Goal: Task Accomplishment & Management: Use online tool/utility

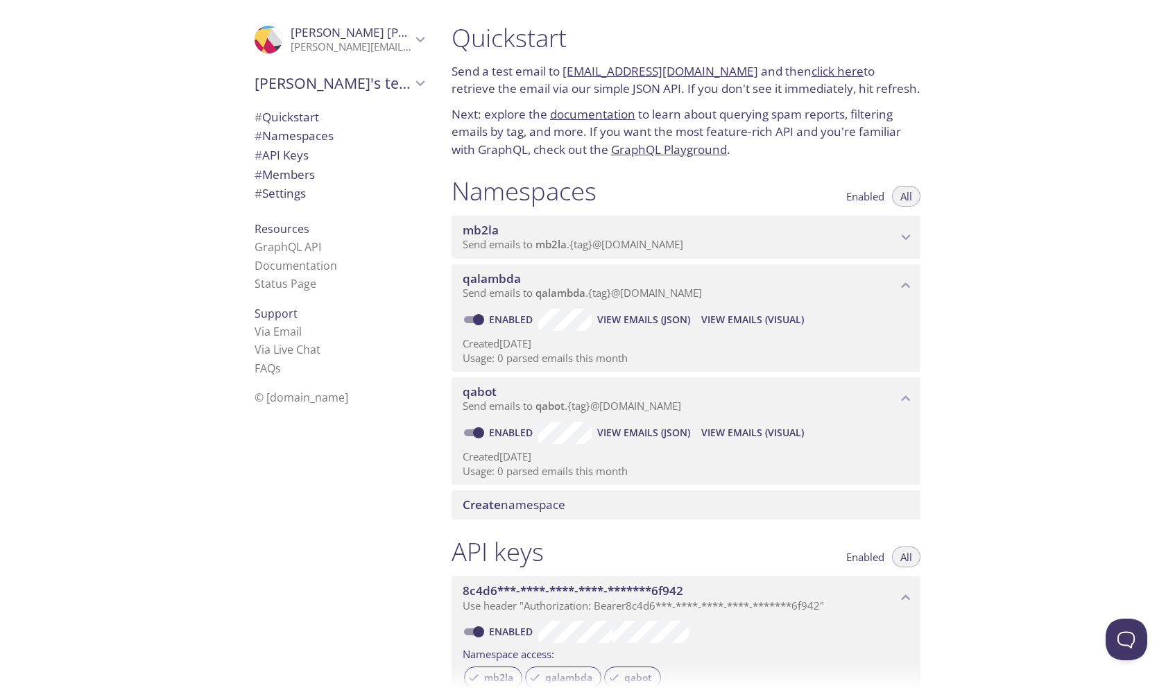
scroll to position [22, 0]
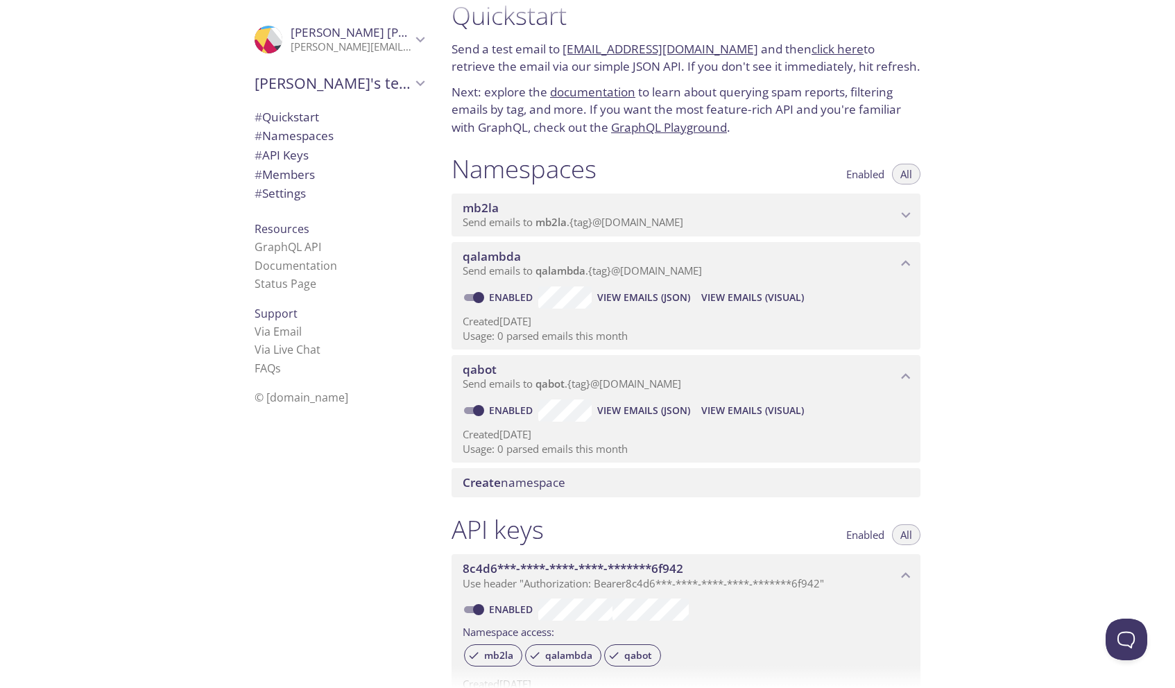
click at [671, 412] on span "View Emails (JSON)" at bounding box center [643, 410] width 93 height 17
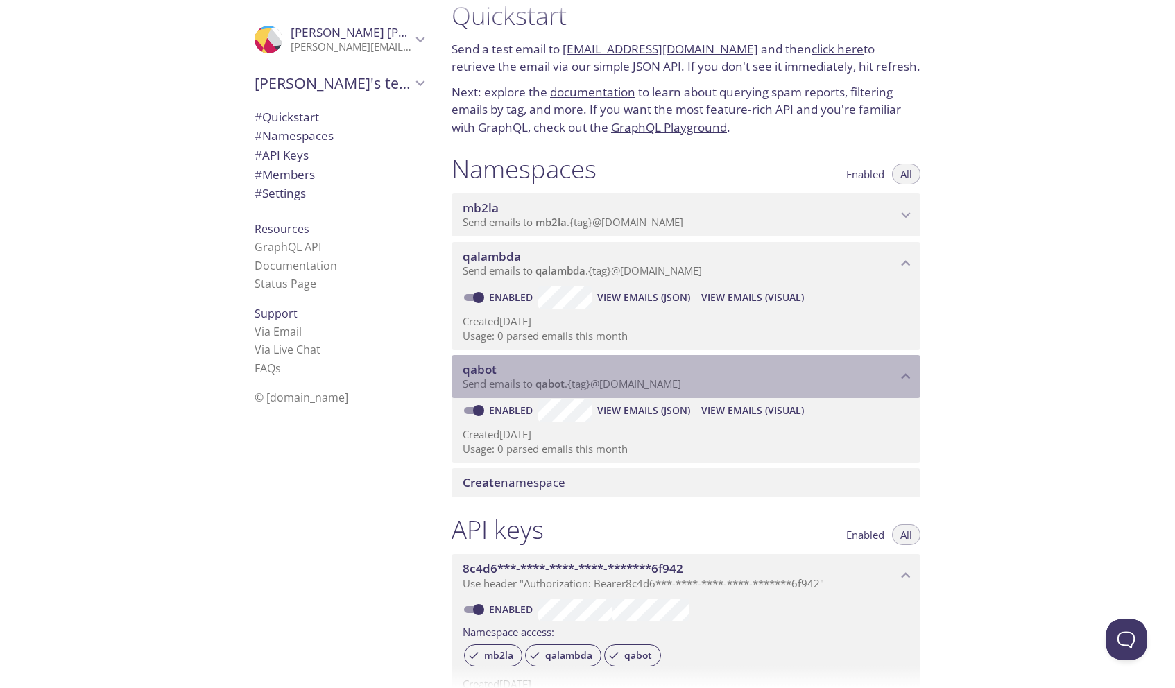
drag, startPoint x: 708, startPoint y: 390, endPoint x: 600, endPoint y: 383, distance: 108.4
click at [600, 383] on p "Send emails to qabot . {tag} @[DOMAIN_NAME]" at bounding box center [679, 384] width 434 height 14
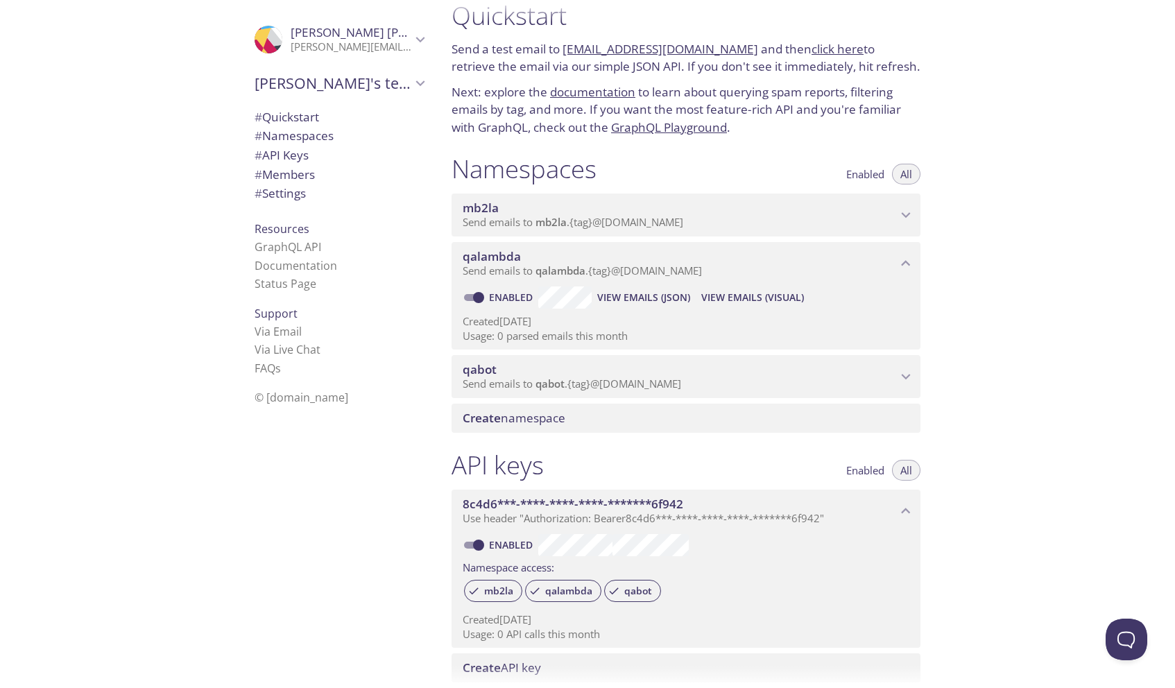
click at [600, 383] on span "Send emails to qabot . {tag} @[DOMAIN_NAME]" at bounding box center [571, 383] width 218 height 14
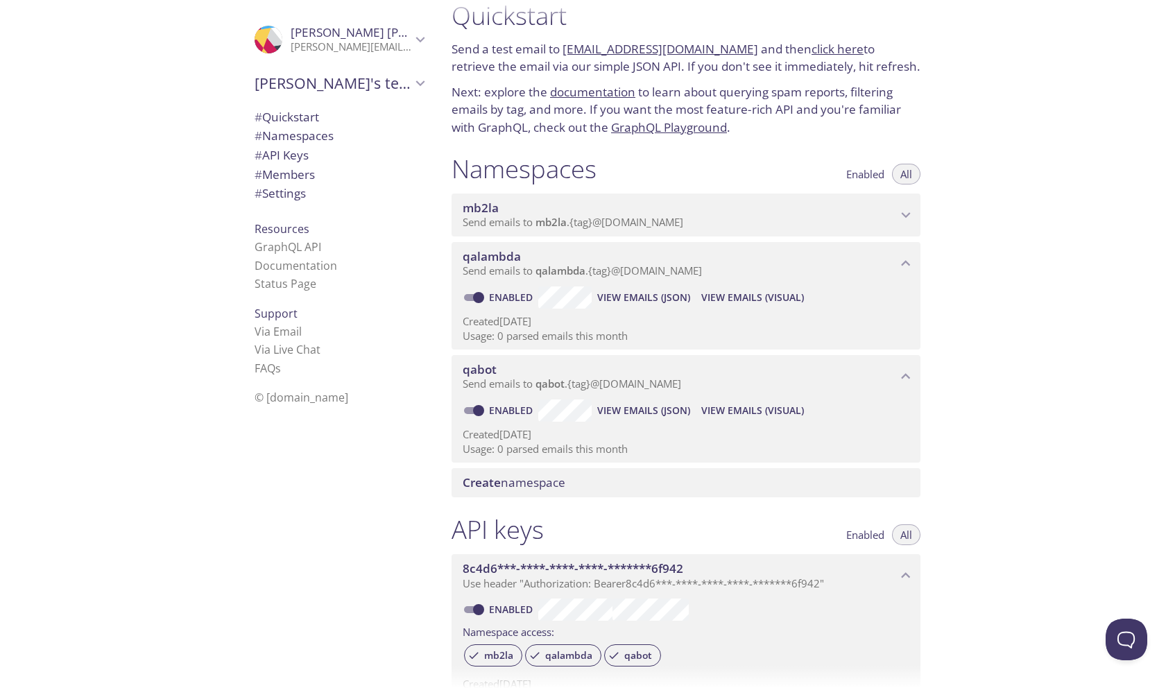
copy link "[EMAIL_ADDRESS][DOMAIN_NAME]"
click at [811, 45] on link "click here" at bounding box center [837, 49] width 52 height 16
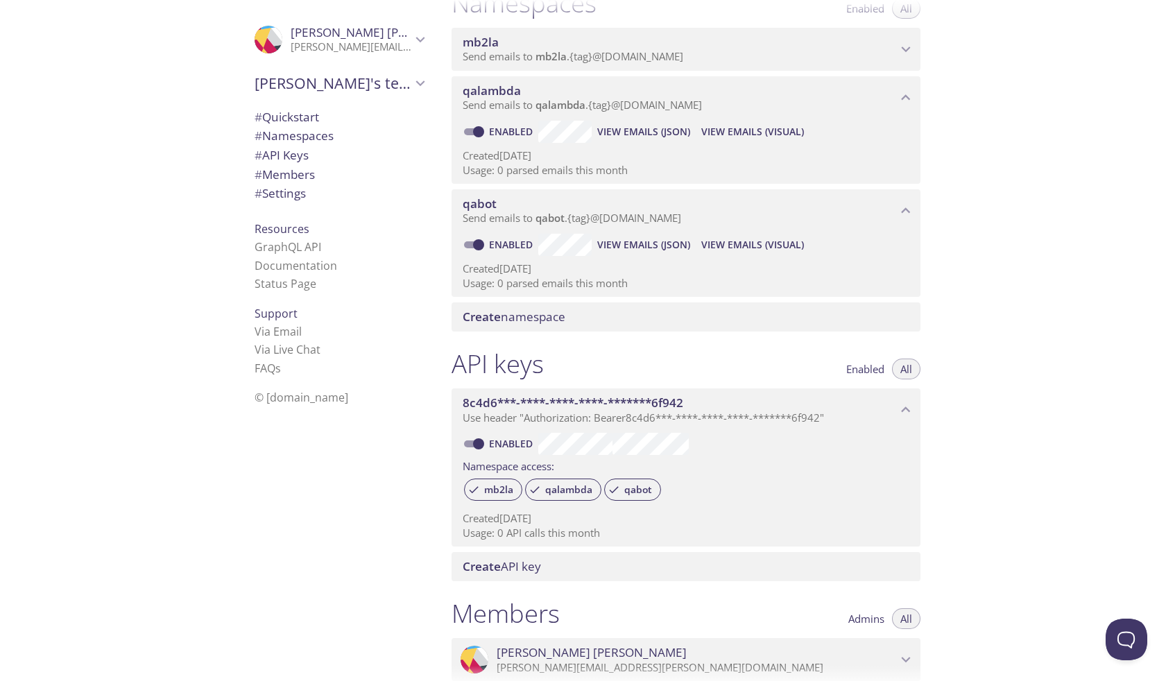
scroll to position [238, 0]
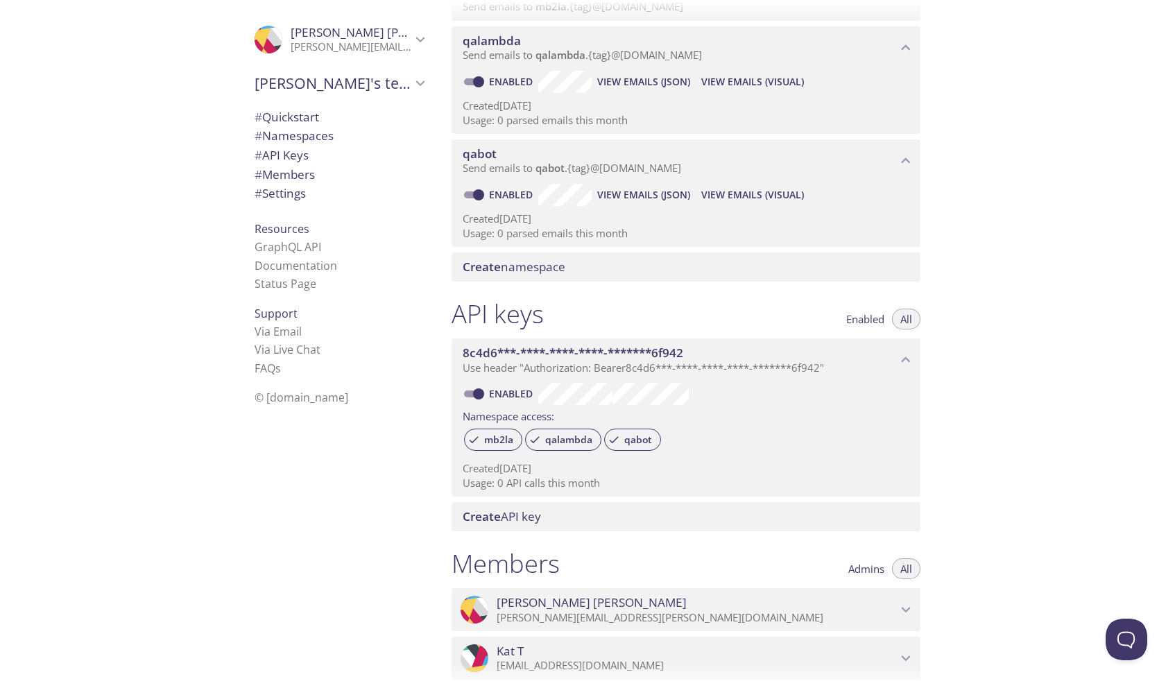
copy link "[EMAIL_ADDRESS][DOMAIN_NAME]"
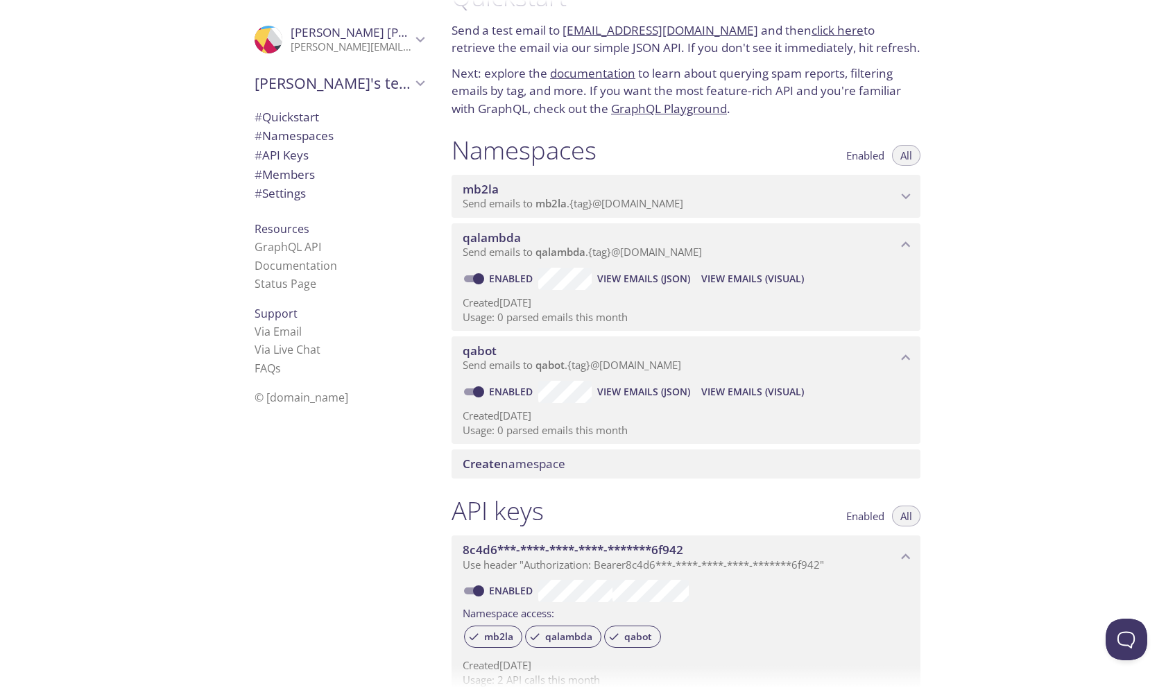
scroll to position [0, 0]
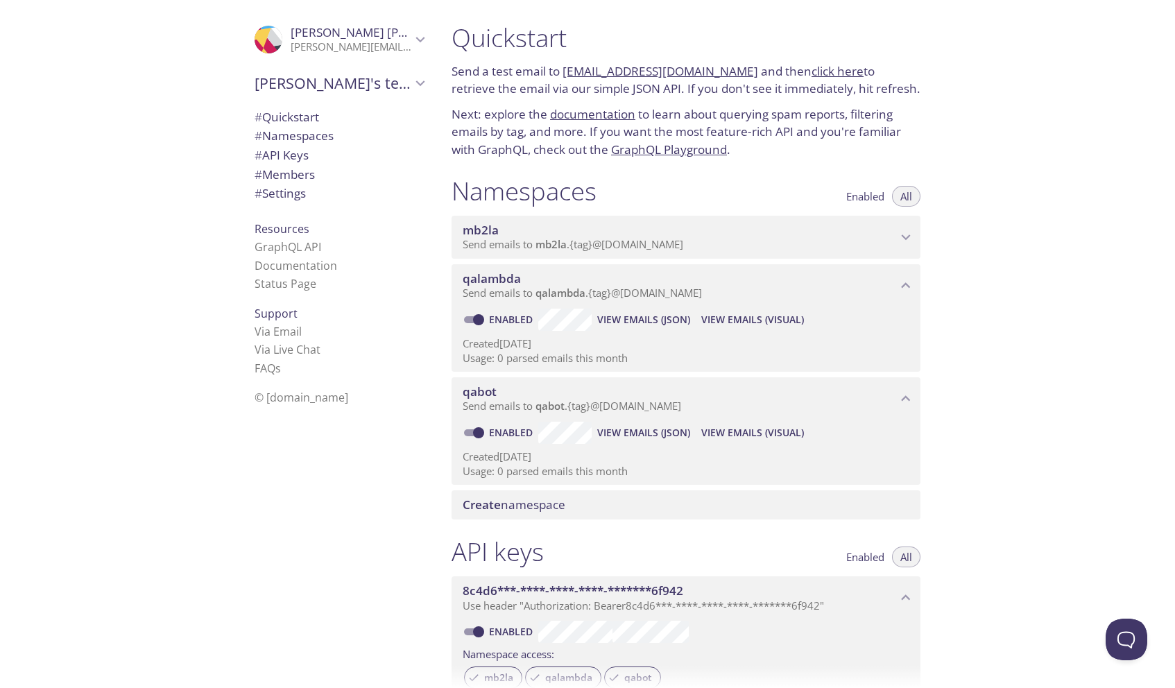
click at [598, 119] on link "documentation" at bounding box center [592, 114] width 85 height 16
click at [478, 230] on span "mb2la" at bounding box center [480, 230] width 36 height 16
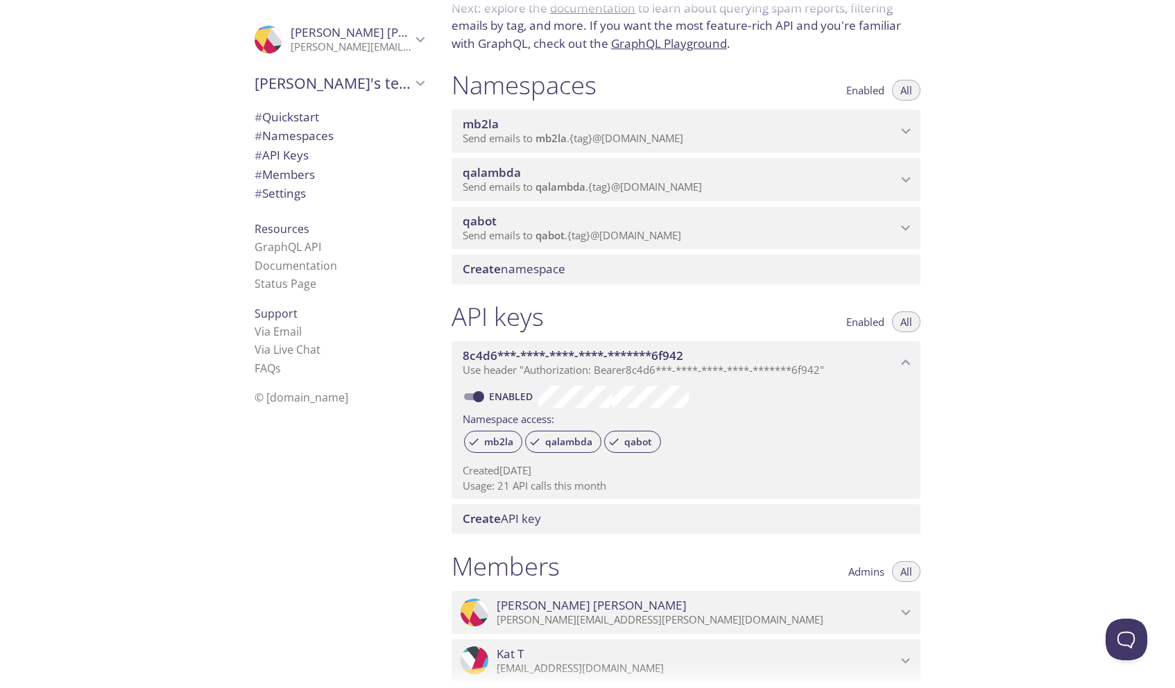
scroll to position [87, 0]
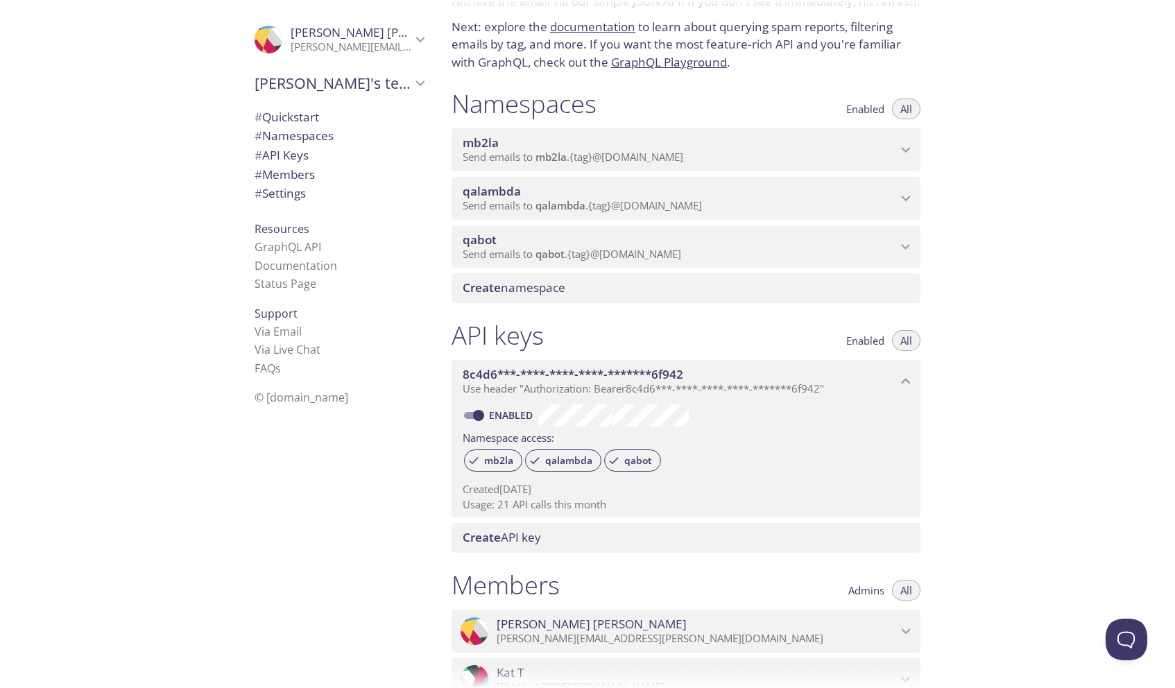
click at [529, 260] on span "Send emails to qabot . {tag} @[DOMAIN_NAME]" at bounding box center [571, 254] width 218 height 14
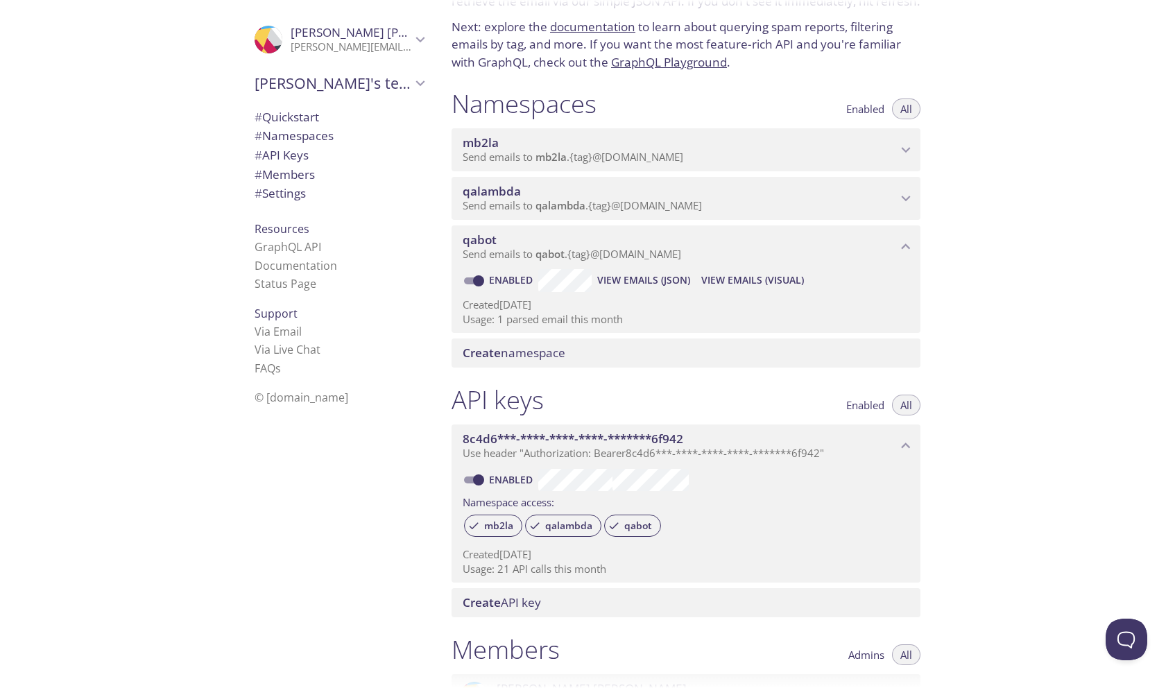
click at [522, 205] on span "Send emails to qalambda . {tag} @inbox.testmail.app" at bounding box center [581, 205] width 239 height 14
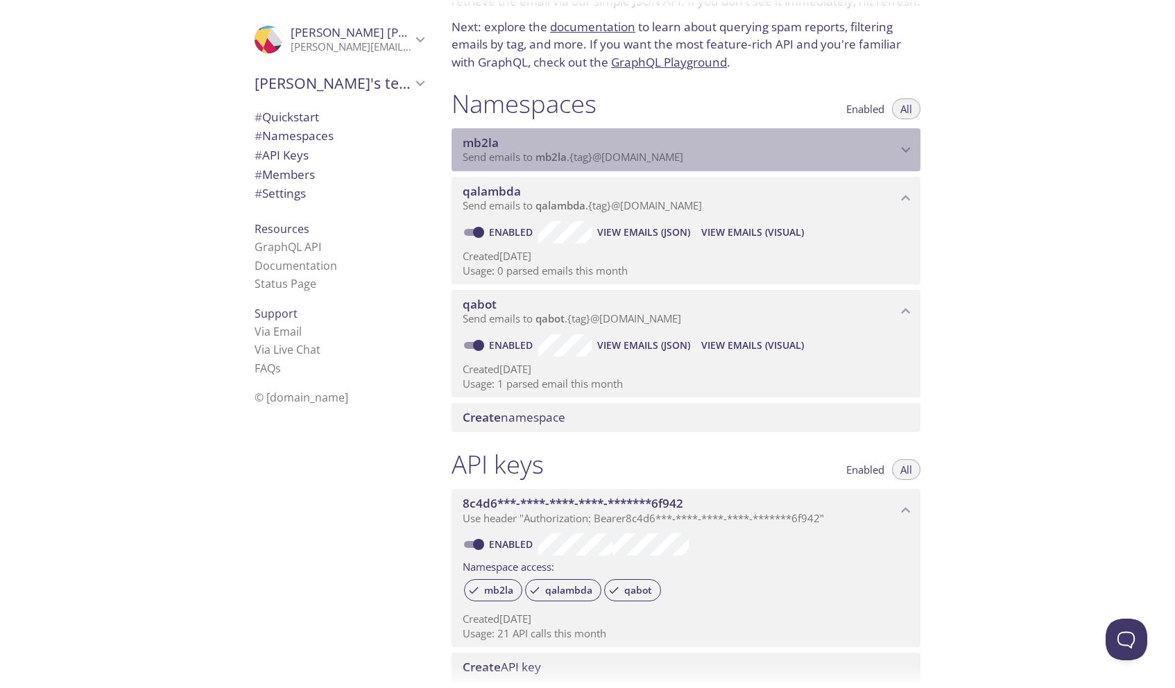
click at [518, 139] on span "mb2la" at bounding box center [679, 142] width 434 height 15
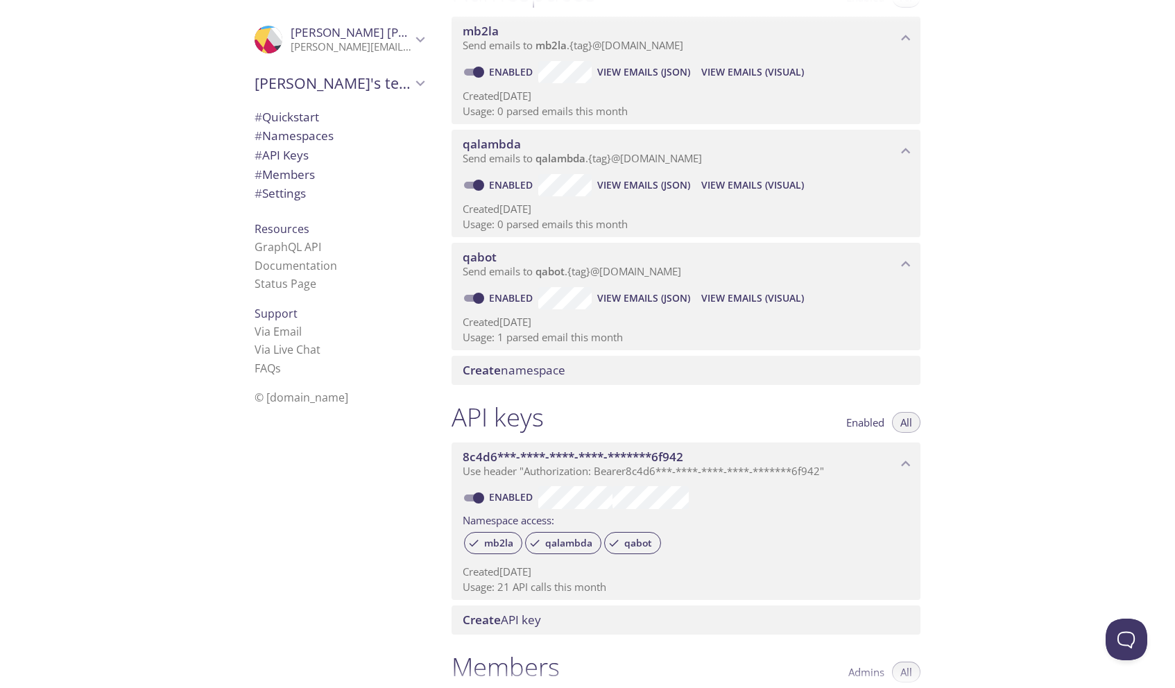
scroll to position [0, 0]
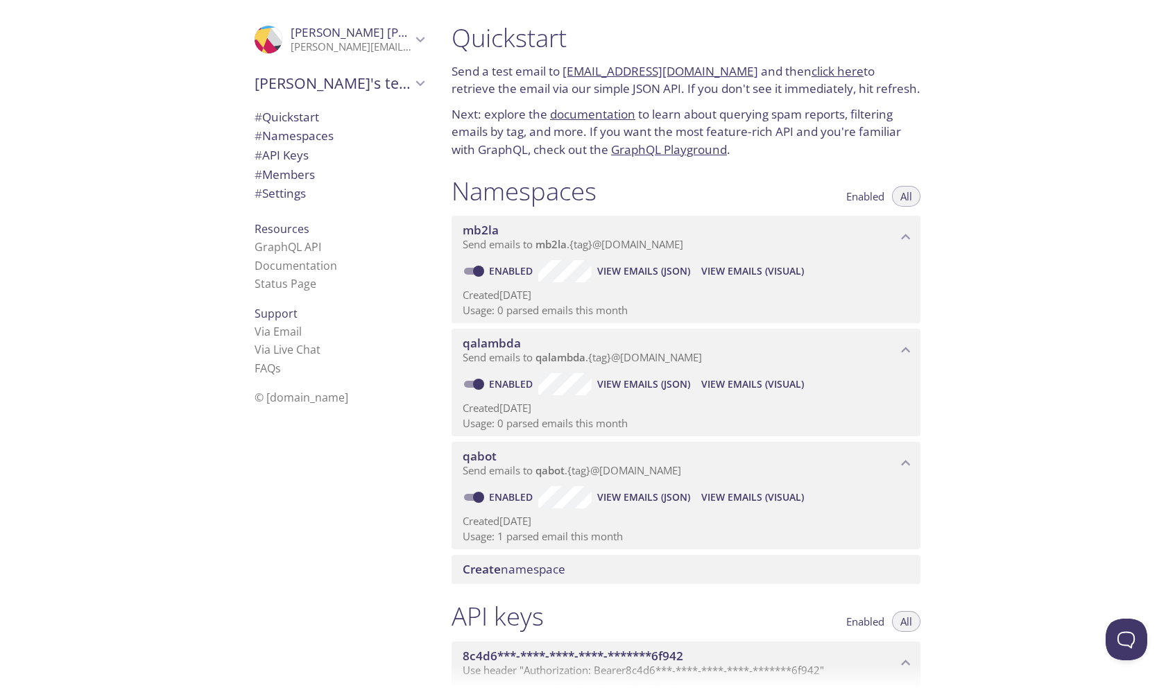
click at [811, 71] on link "click here" at bounding box center [837, 71] width 52 height 16
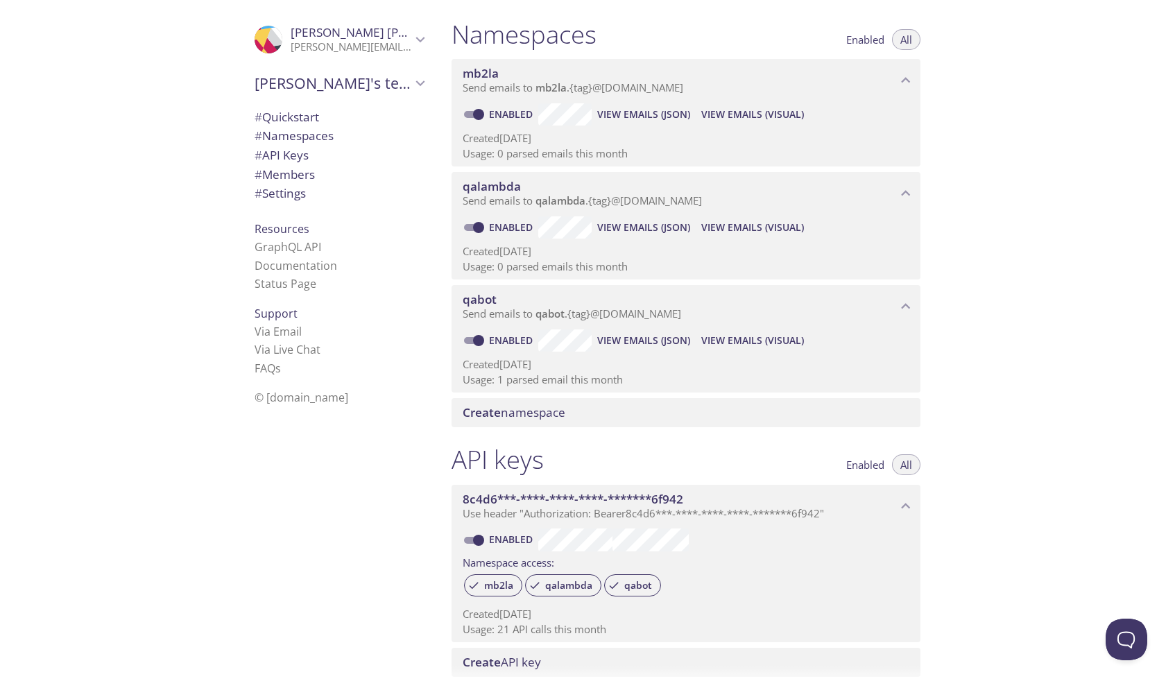
scroll to position [116, 0]
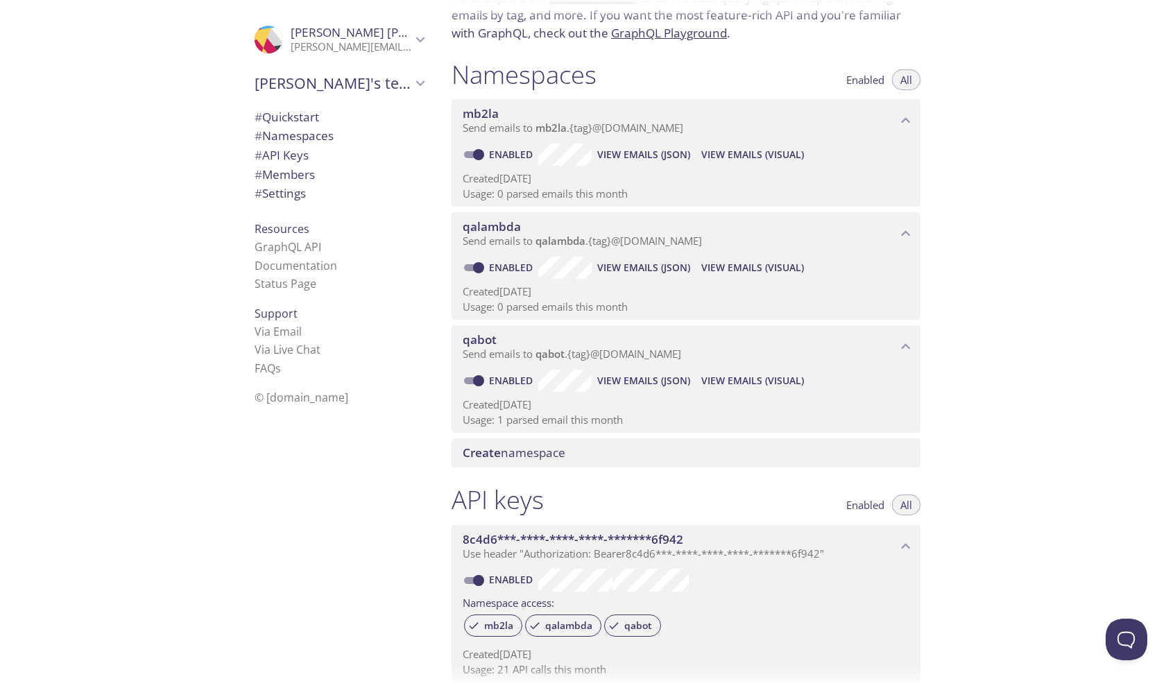
click at [639, 383] on span "View Emails (JSON)" at bounding box center [643, 380] width 93 height 17
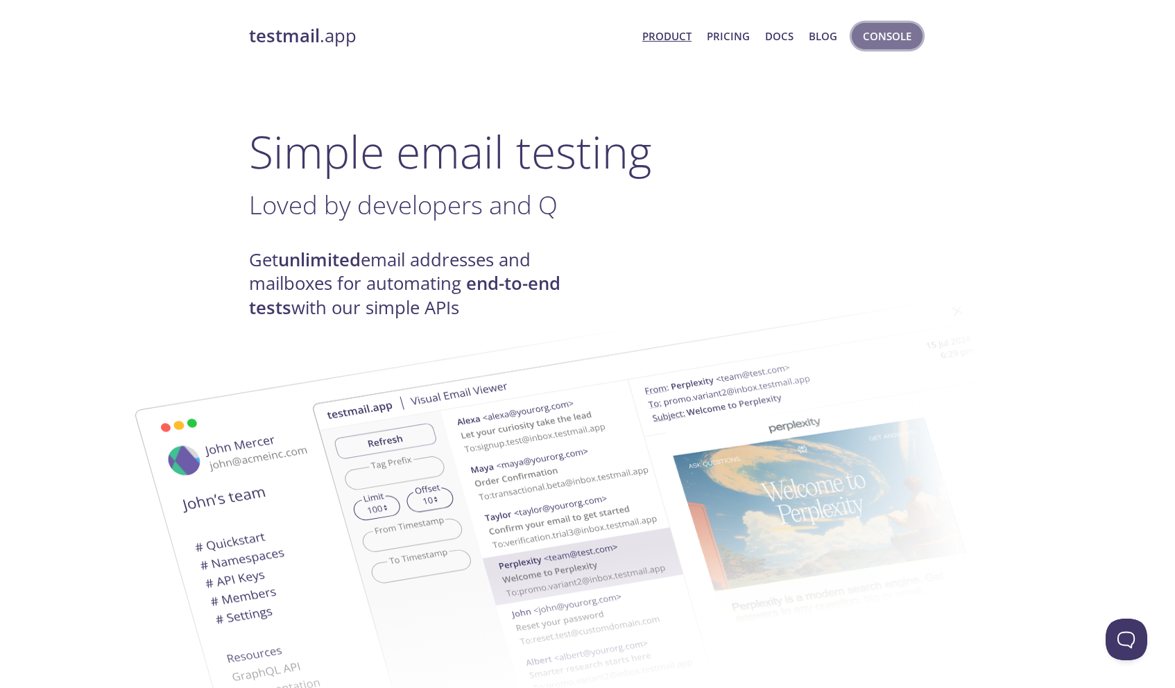
click at [883, 32] on span "Console" at bounding box center [887, 36] width 49 height 18
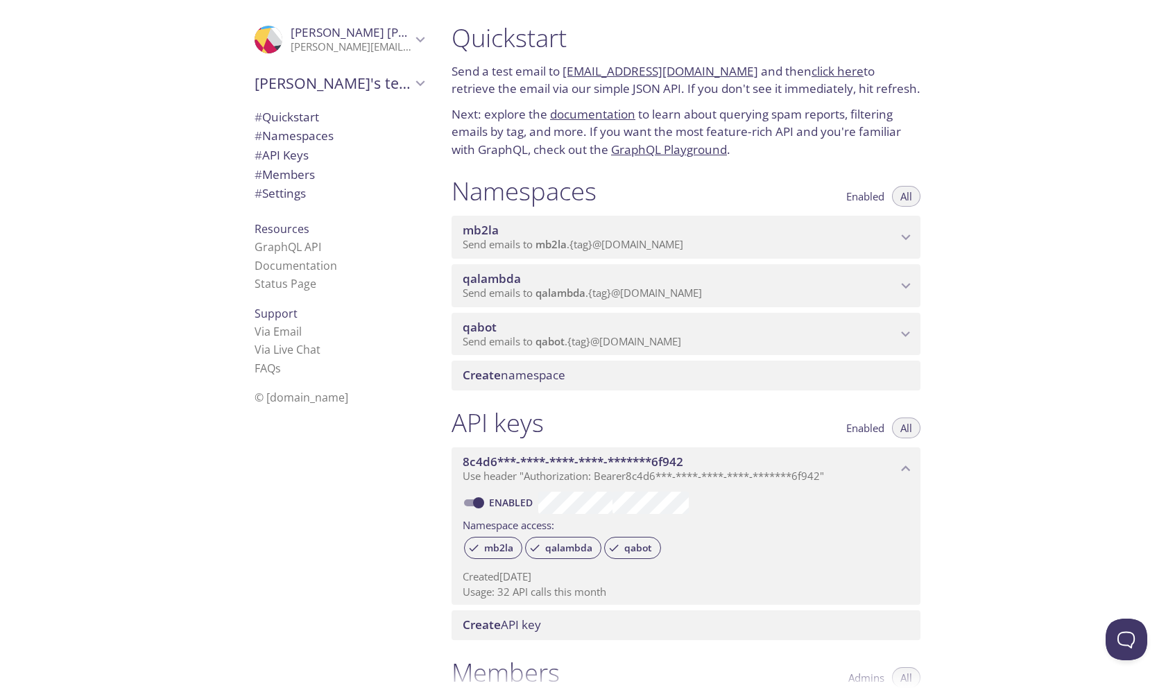
click at [532, 343] on span "Send emails to qabot . {tag} @[DOMAIN_NAME]" at bounding box center [571, 341] width 218 height 14
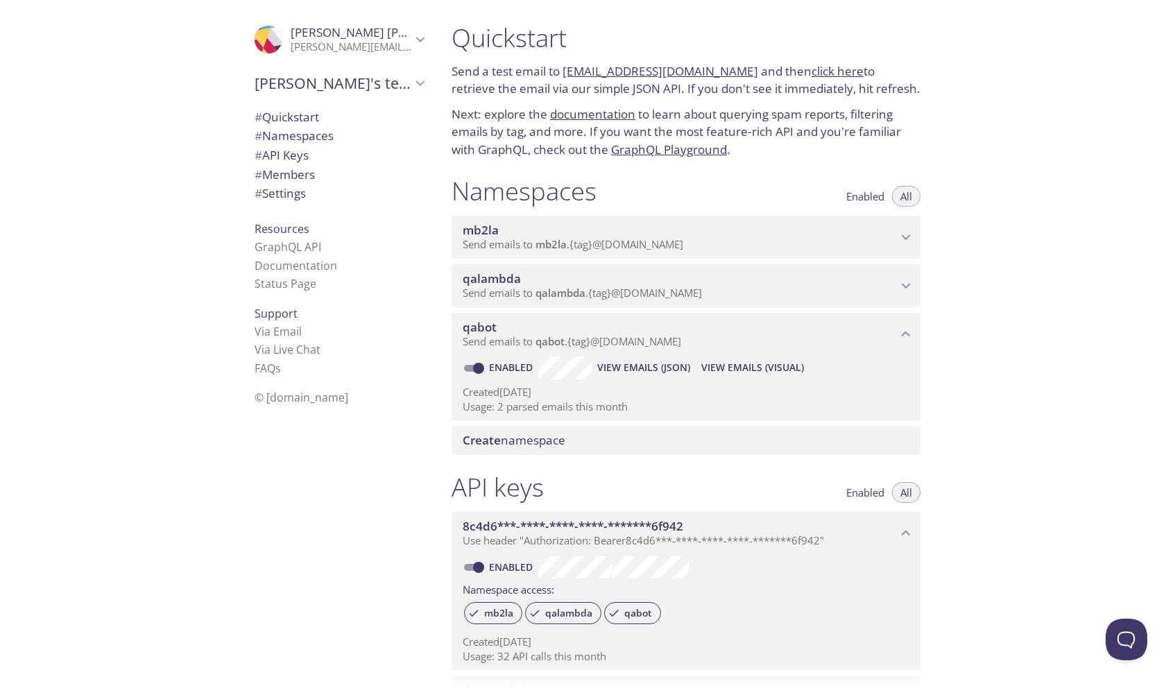
click at [609, 365] on span "View Emails (JSON)" at bounding box center [643, 367] width 93 height 17
